Goal: Task Accomplishment & Management: Use online tool/utility

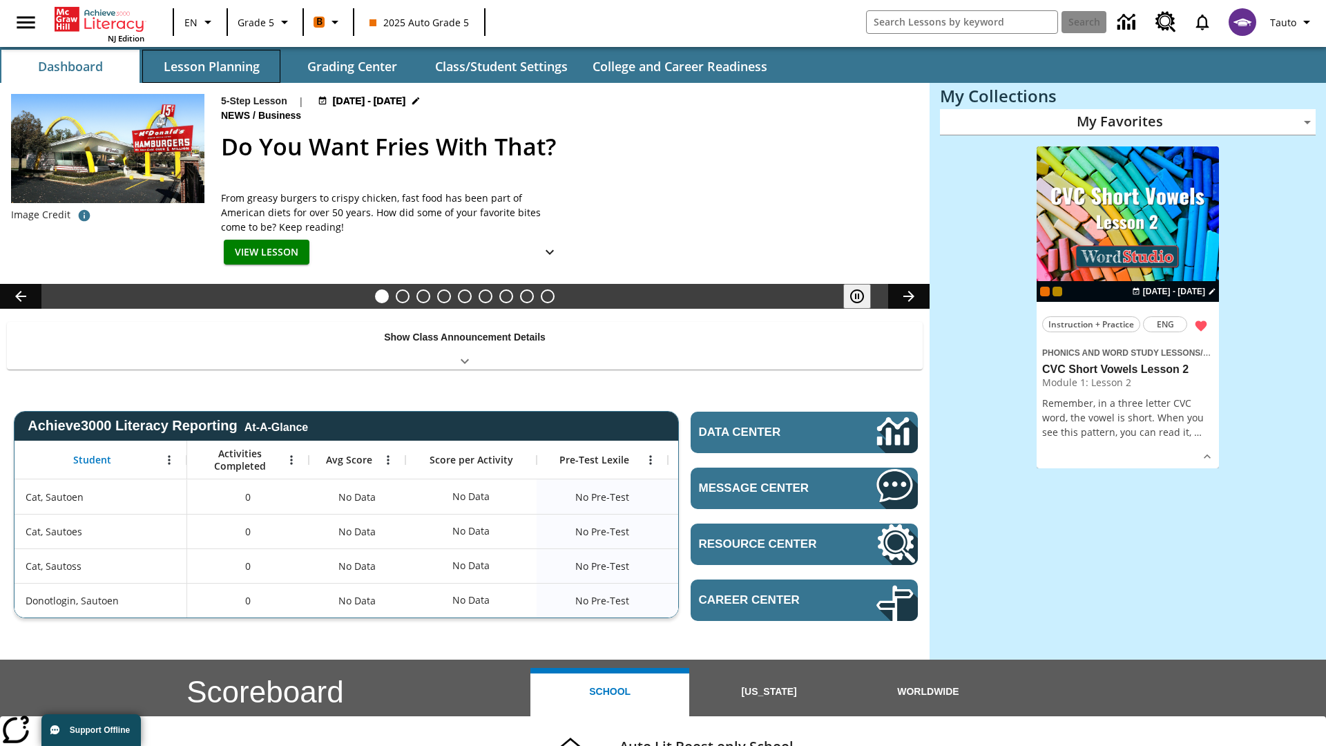
click at [211, 66] on button "Lesson Planning" at bounding box center [211, 66] width 138 height 33
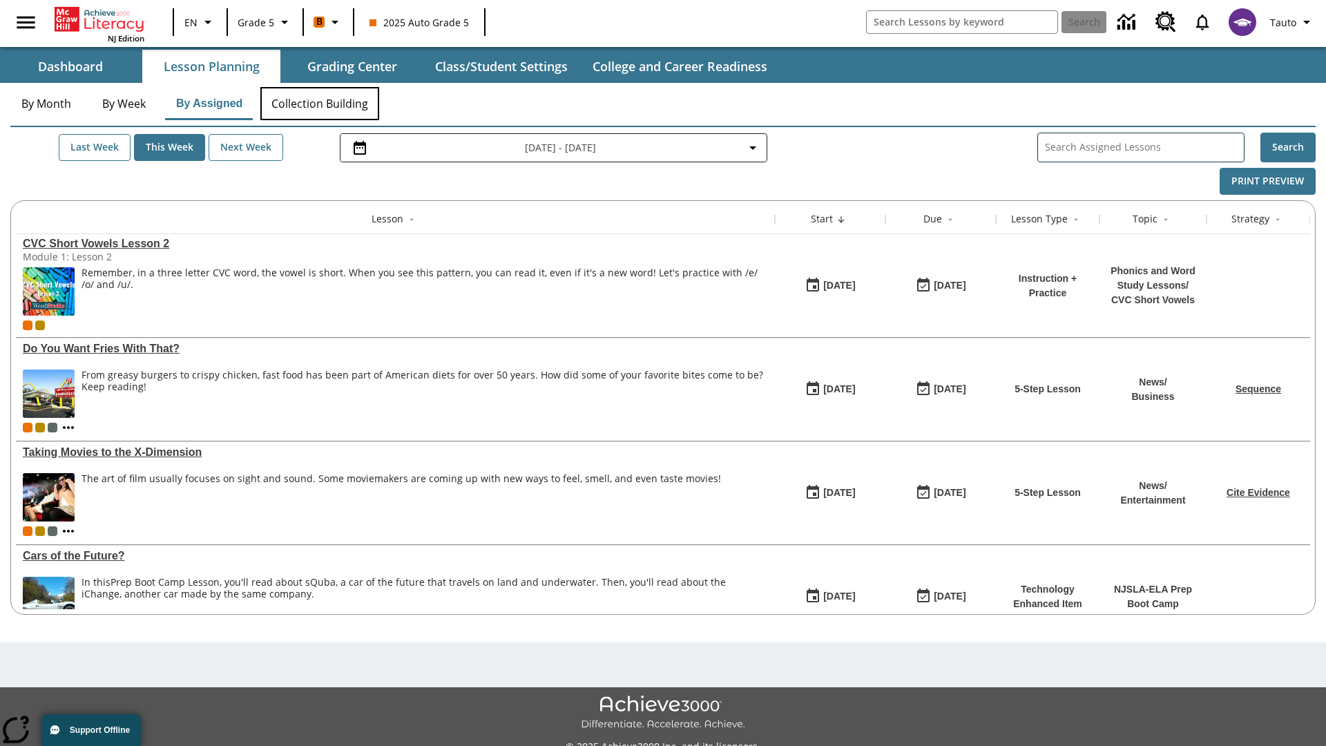
click at [319, 104] on button "Collection Building" at bounding box center [319, 103] width 119 height 33
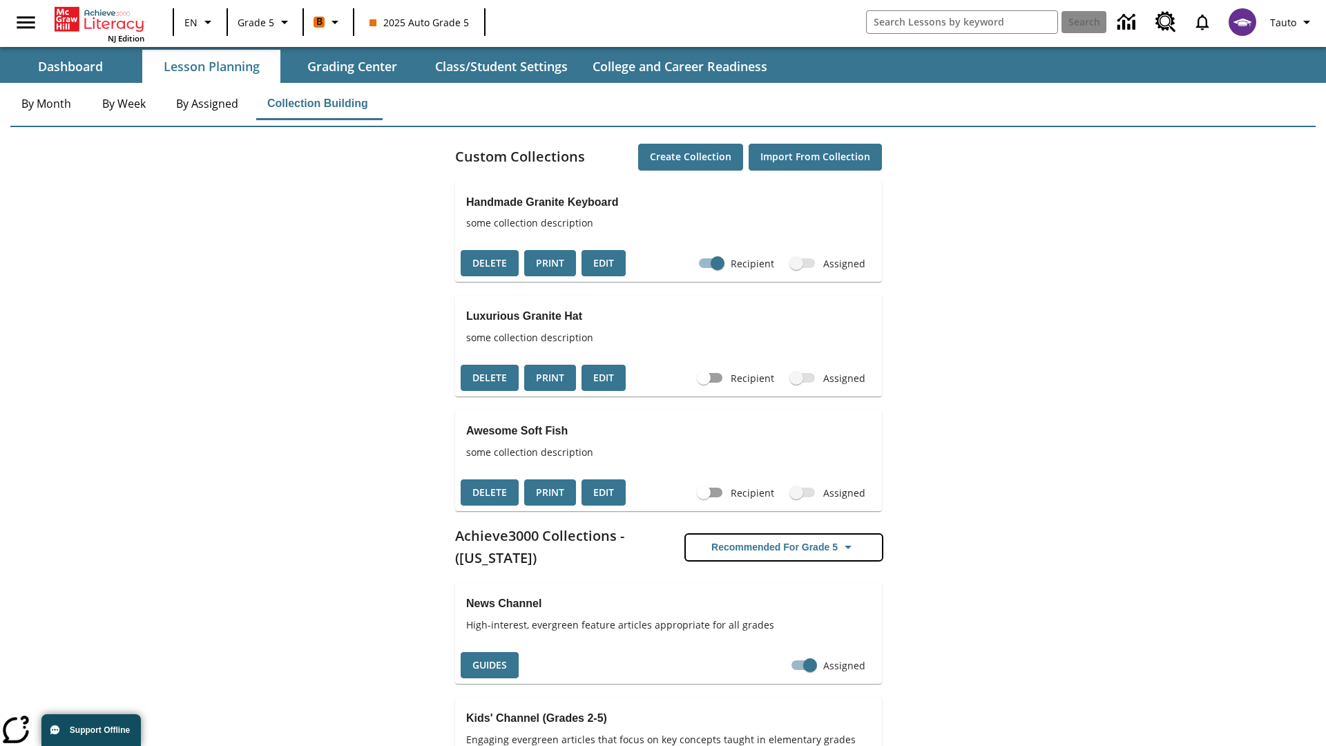
click at [784, 547] on button "Recommended for Grade 5" at bounding box center [784, 548] width 196 height 26
click at [803, 652] on input "Assigned" at bounding box center [810, 665] width 79 height 26
checkbox input "false"
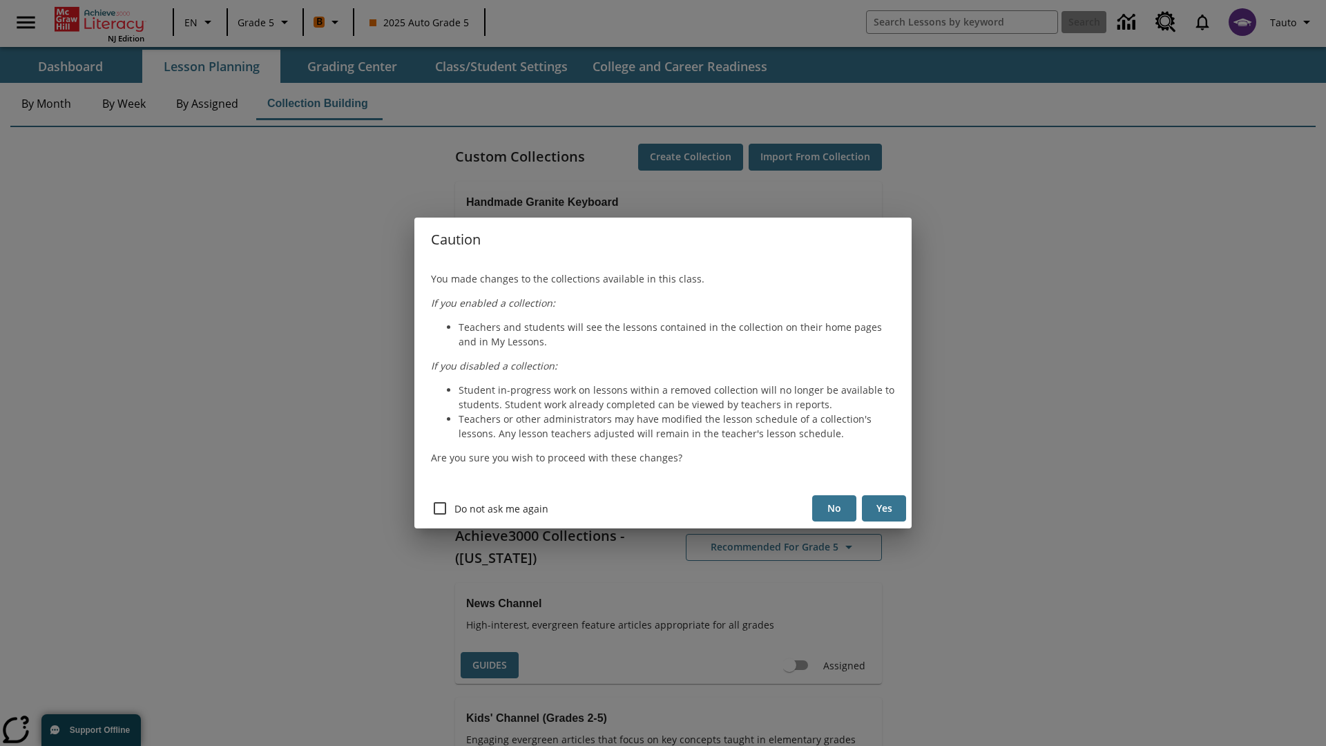
scroll to position [292, 0]
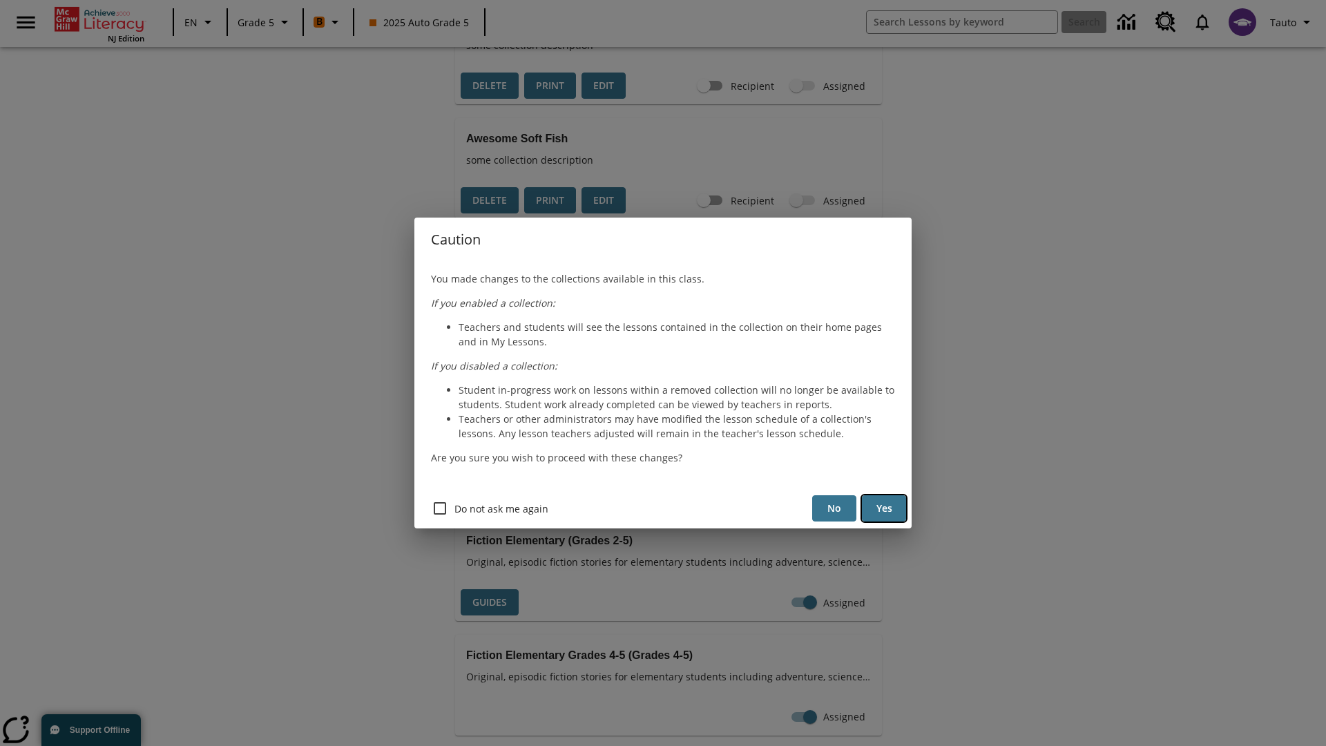
click at [884, 508] on button "Yes" at bounding box center [884, 508] width 44 height 27
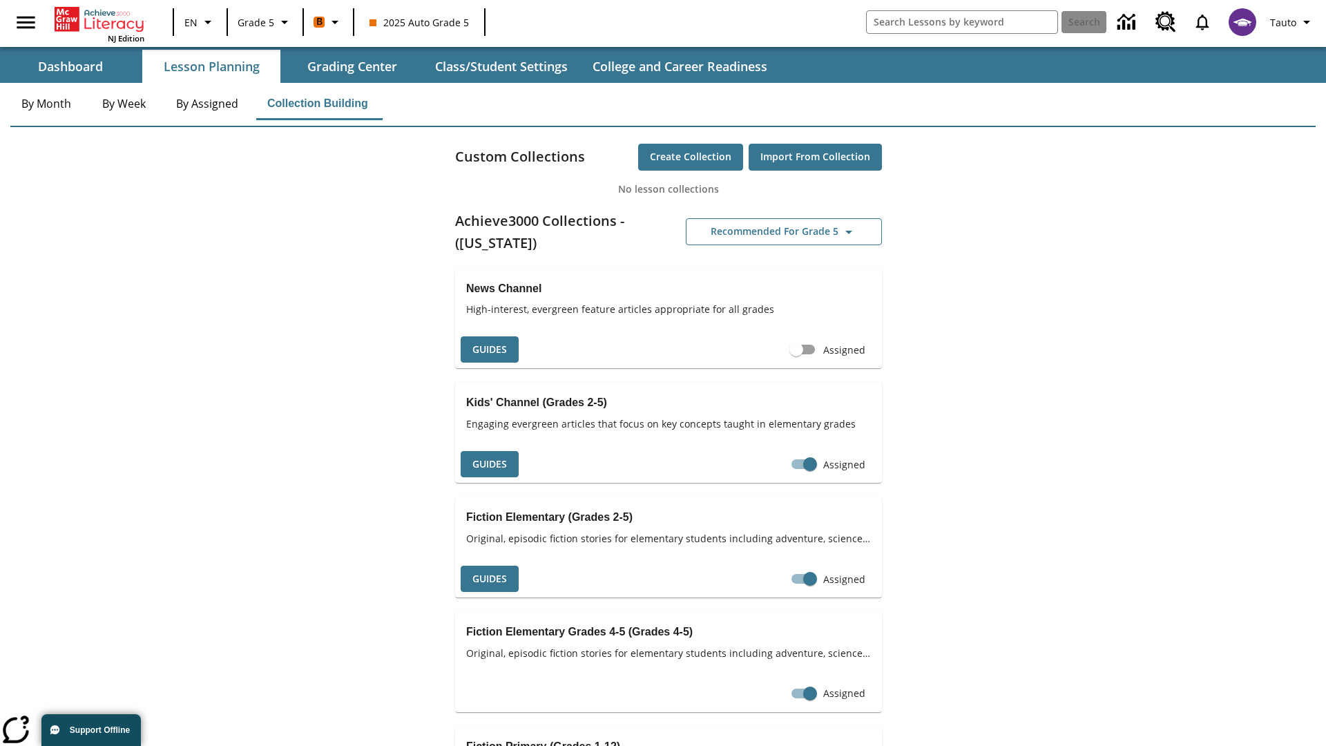
click at [796, 349] on input "Assigned" at bounding box center [796, 349] width 79 height 26
checkbox input "true"
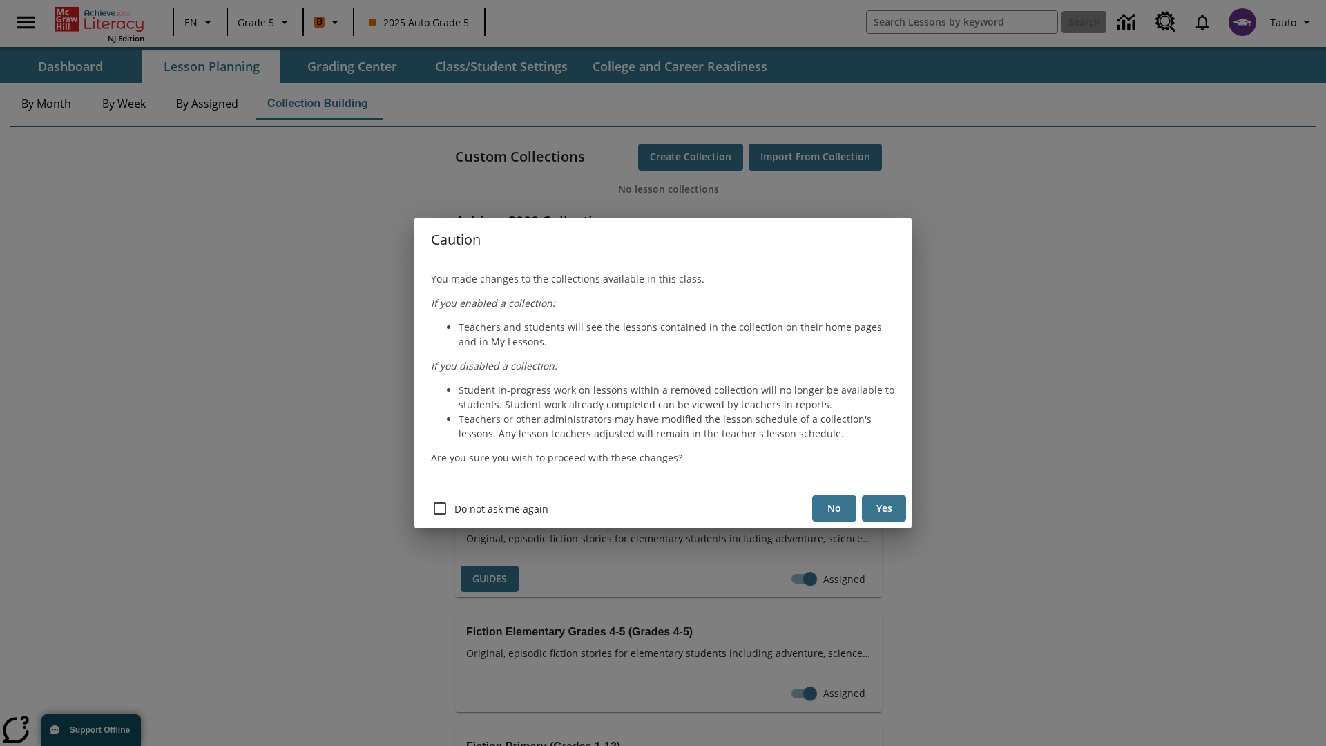
scroll to position [206, 0]
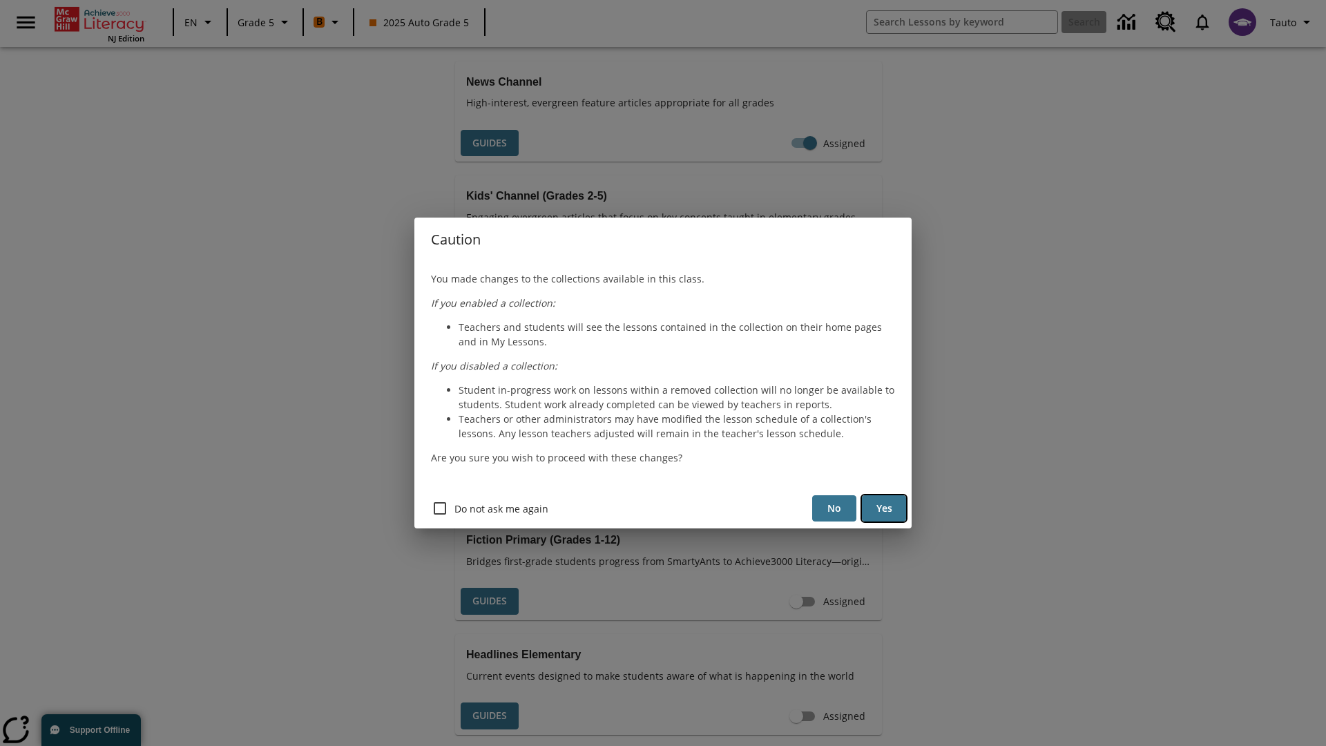
click at [884, 508] on button "Yes" at bounding box center [884, 508] width 44 height 27
